Goal: Transaction & Acquisition: Purchase product/service

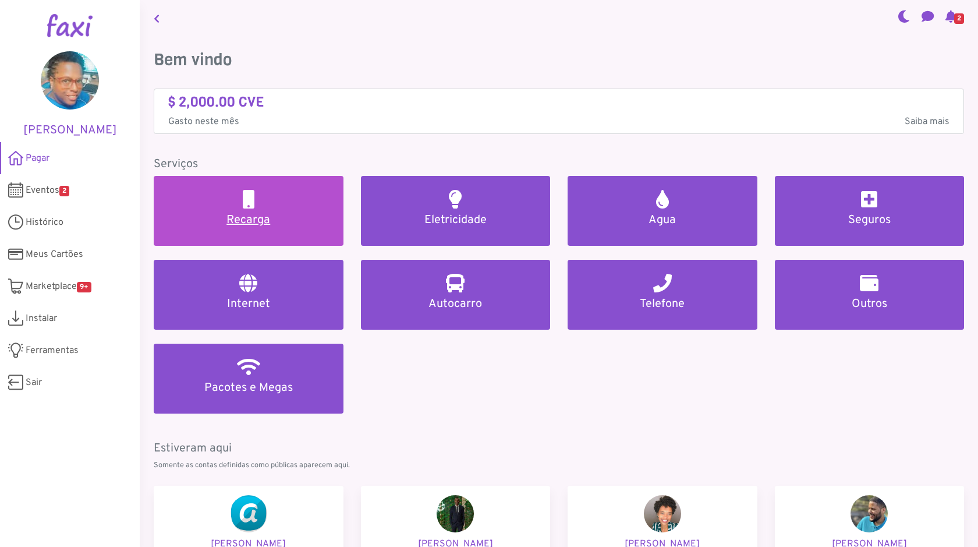
click at [291, 225] on h5 "Recarga" at bounding box center [249, 220] width 162 height 14
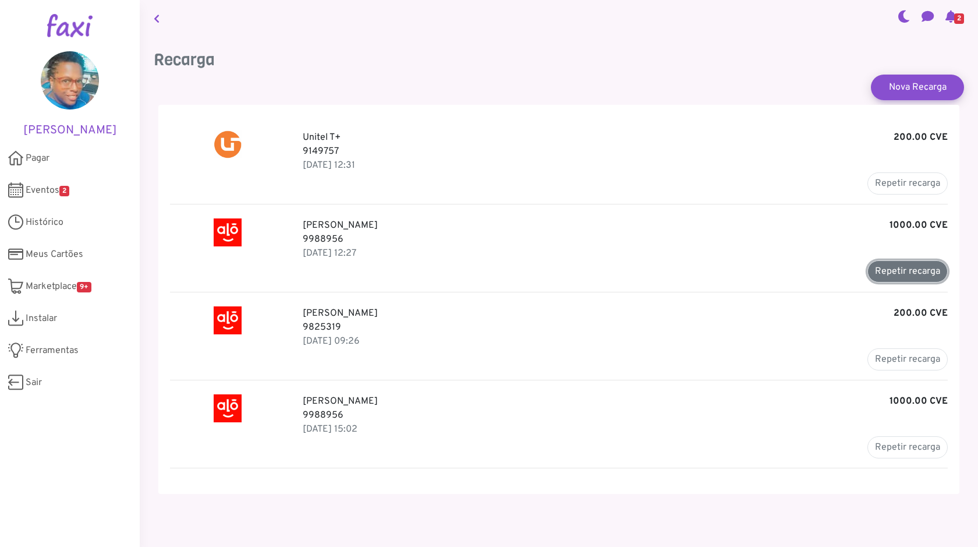
click at [771, 267] on button "Repetir recarga" at bounding box center [908, 271] width 80 height 22
type input "*******"
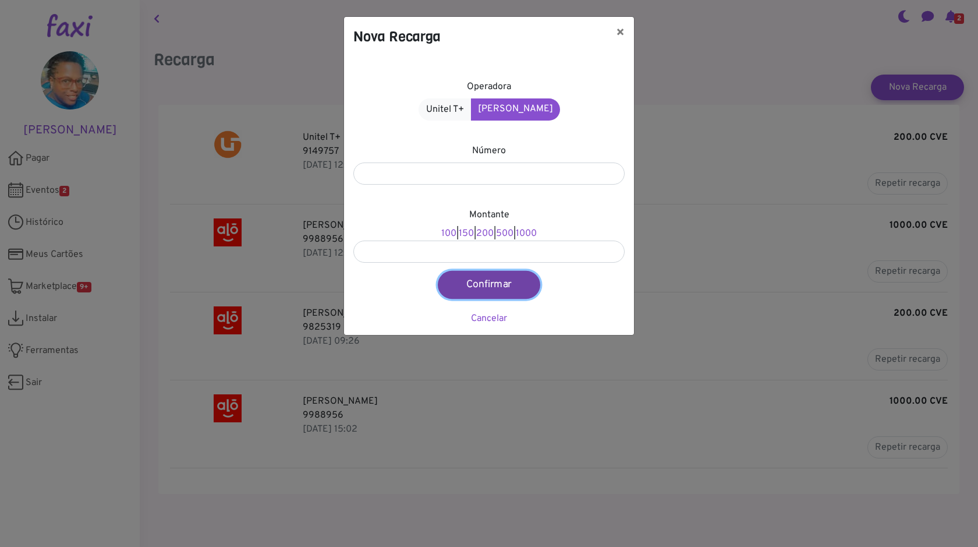
click at [505, 288] on button "Confirmar" at bounding box center [489, 285] width 102 height 28
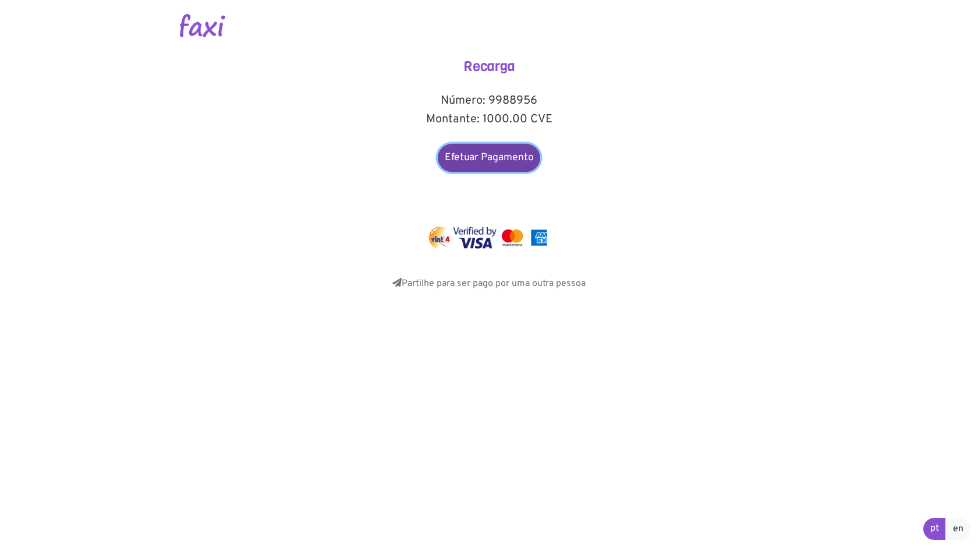
click at [496, 153] on link "Efetuar Pagamento" at bounding box center [489, 158] width 102 height 28
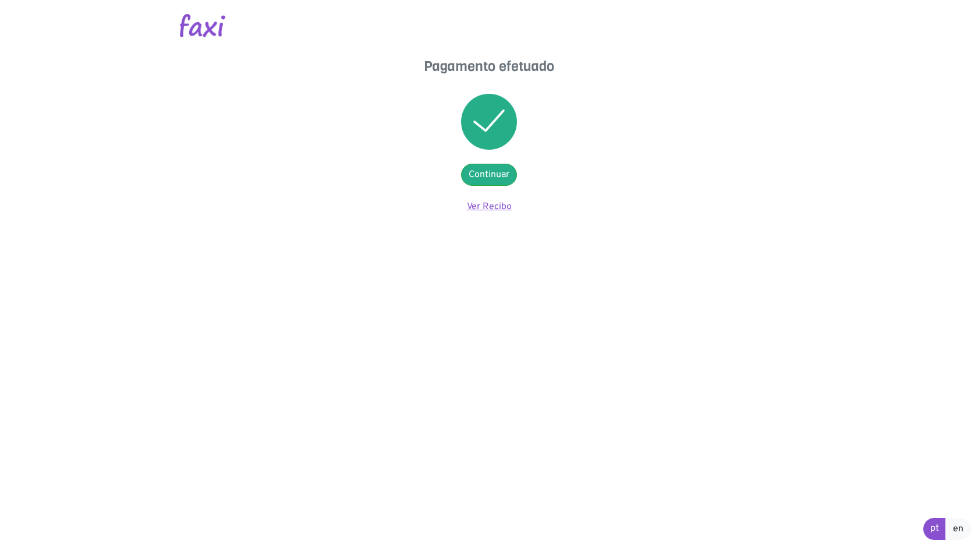
click at [489, 204] on link "Ver Recibo" at bounding box center [489, 207] width 45 height 12
